Goal: Obtain resource: Download file/media

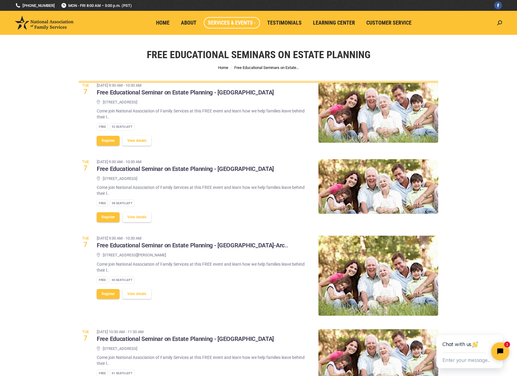
click at [134, 144] on button "View details" at bounding box center [137, 141] width 29 height 10
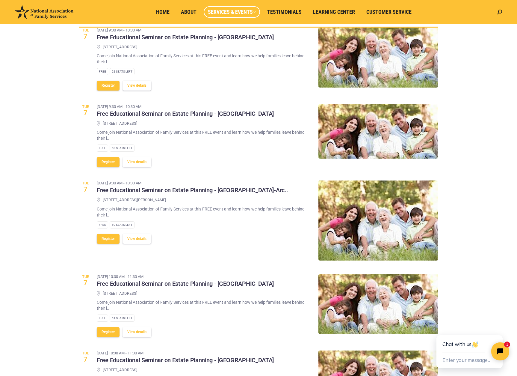
scroll to position [60, 0]
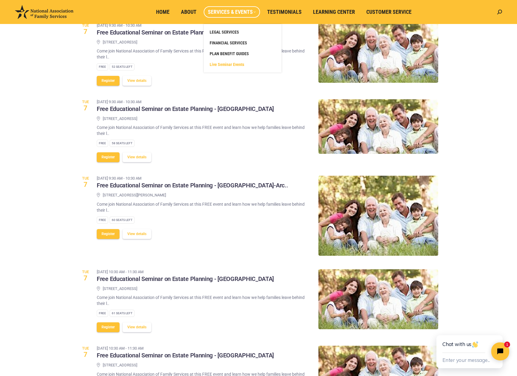
click at [225, 63] on span "Live Seminar Events" at bounding box center [227, 64] width 34 height 5
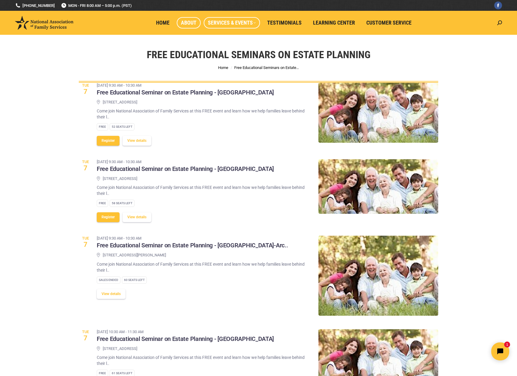
click at [183, 23] on span "About" at bounding box center [189, 22] width 16 height 7
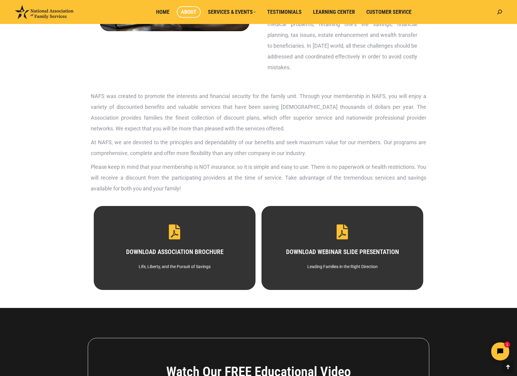
scroll to position [180, 0]
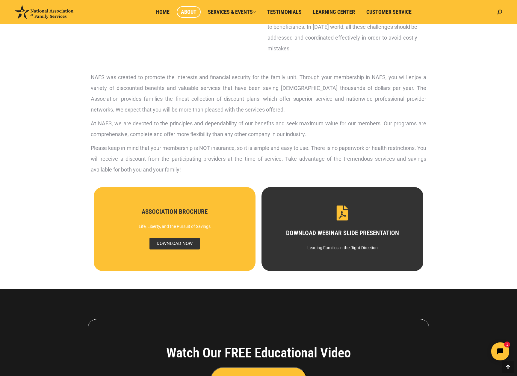
click at [175, 242] on span "DOWNLOAD NOW" at bounding box center [174, 244] width 50 height 12
